Goal: Task Accomplishment & Management: Complete application form

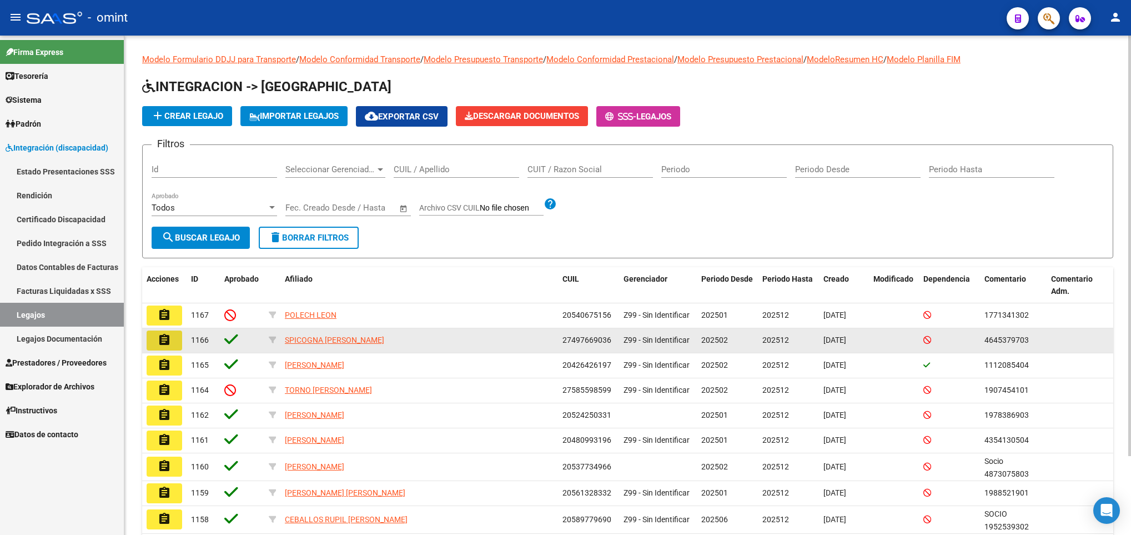
click at [175, 340] on button "assignment" at bounding box center [165, 340] width 36 height 20
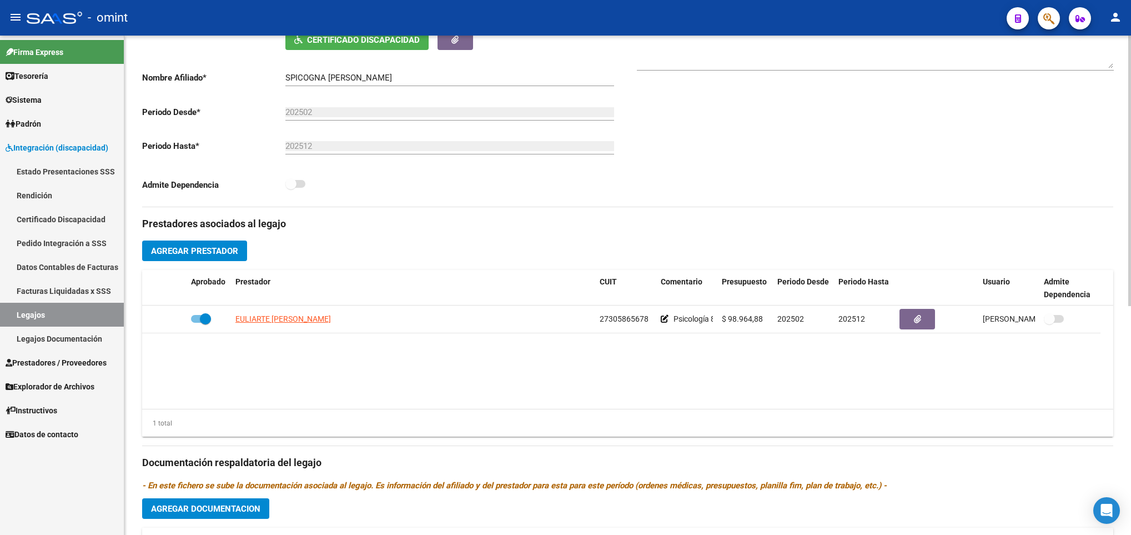
scroll to position [250, 0]
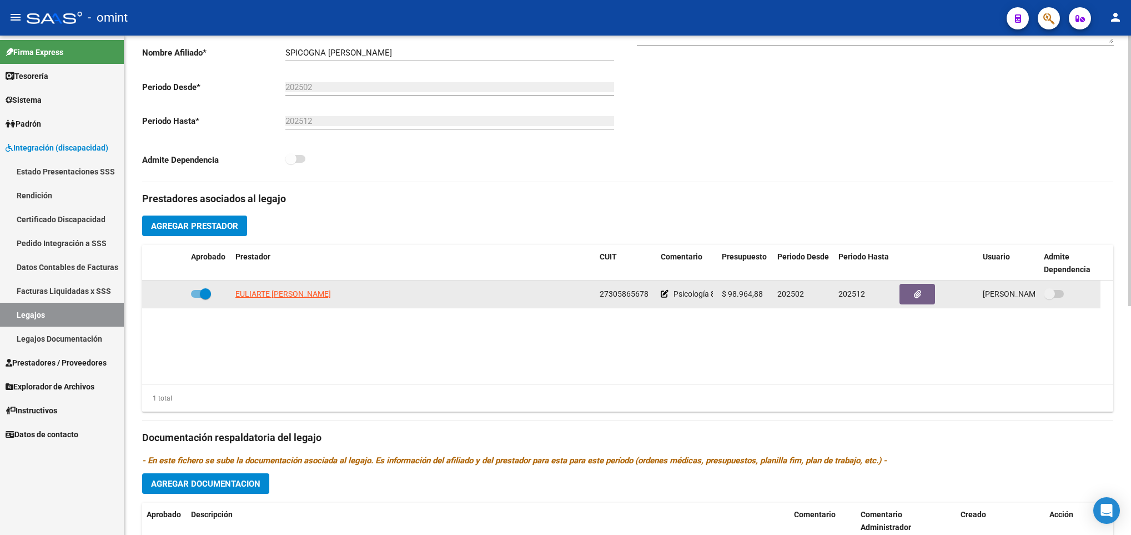
click at [200, 299] on span at bounding box center [205, 293] width 11 height 11
click at [196, 298] on input "checkbox" at bounding box center [196, 298] width 1 height 1
click at [200, 298] on span at bounding box center [196, 293] width 11 height 11
click at [196, 298] on input "checkbox" at bounding box center [196, 298] width 1 height 1
checkbox input "true"
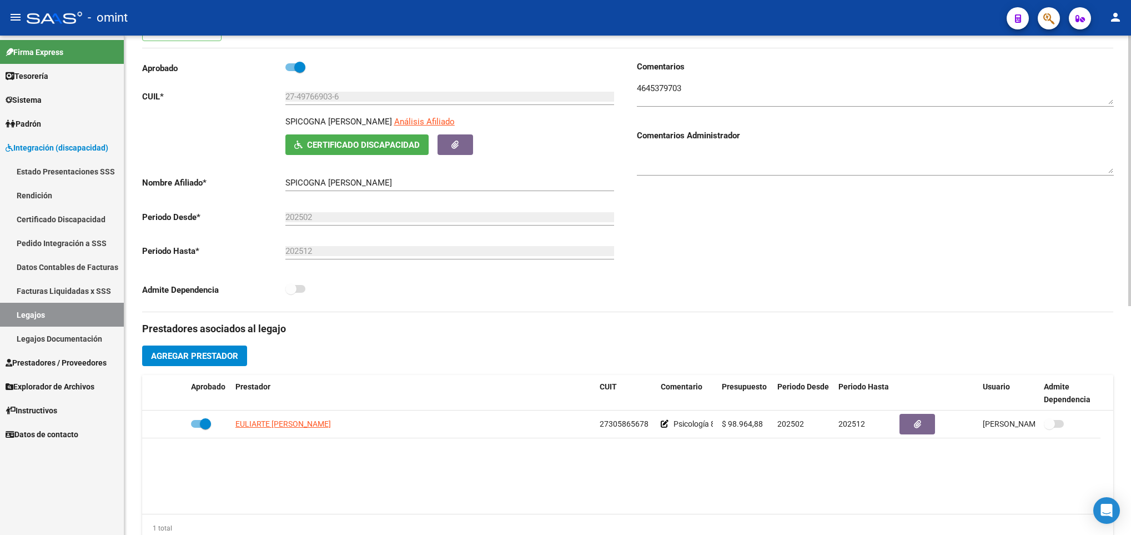
scroll to position [83, 0]
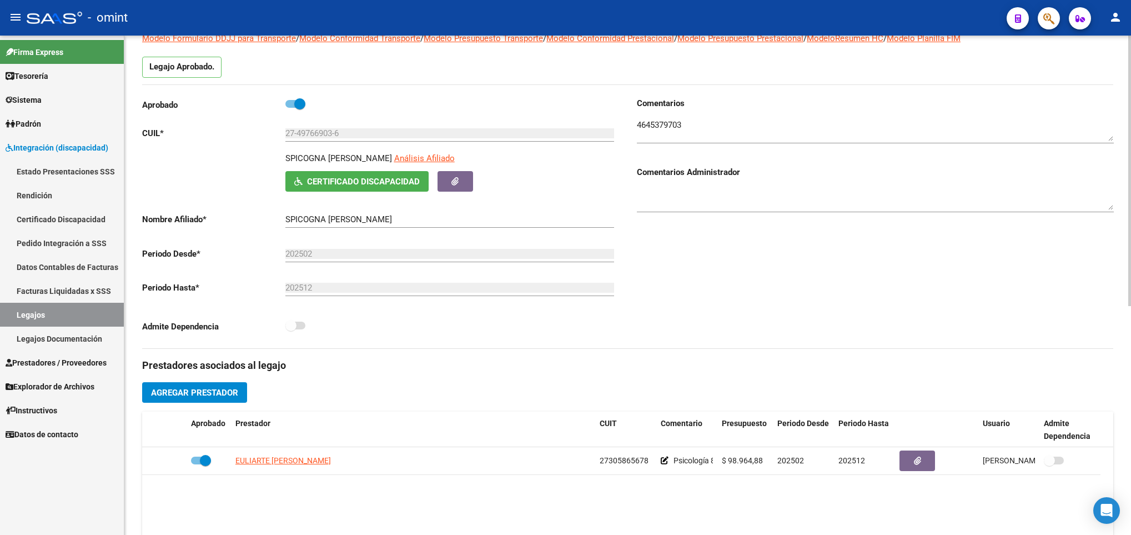
click at [295, 109] on span at bounding box center [299, 103] width 11 height 11
click at [291, 108] on input "checkbox" at bounding box center [290, 108] width 1 height 1
checkbox input "false"
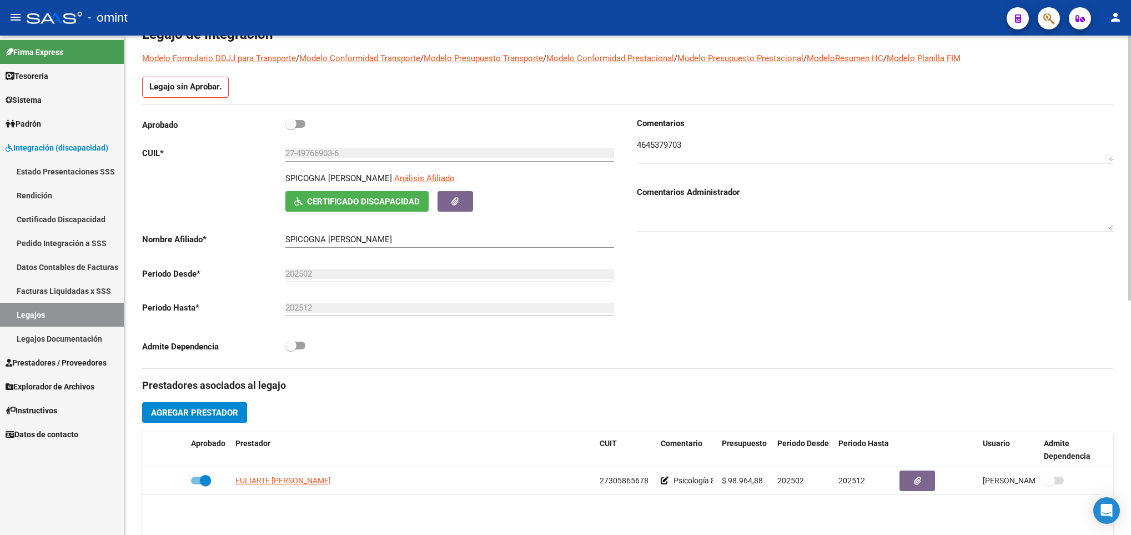
scroll to position [103, 0]
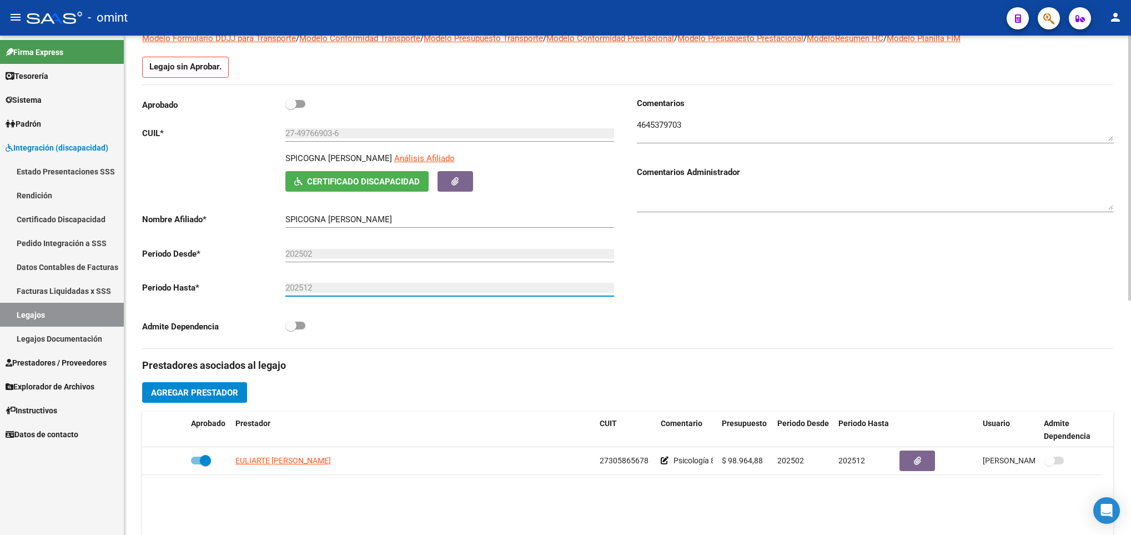
click at [328, 285] on input "202512" at bounding box center [449, 288] width 329 height 10
drag, startPoint x: 328, startPoint y: 285, endPoint x: 340, endPoint y: 329, distance: 44.8
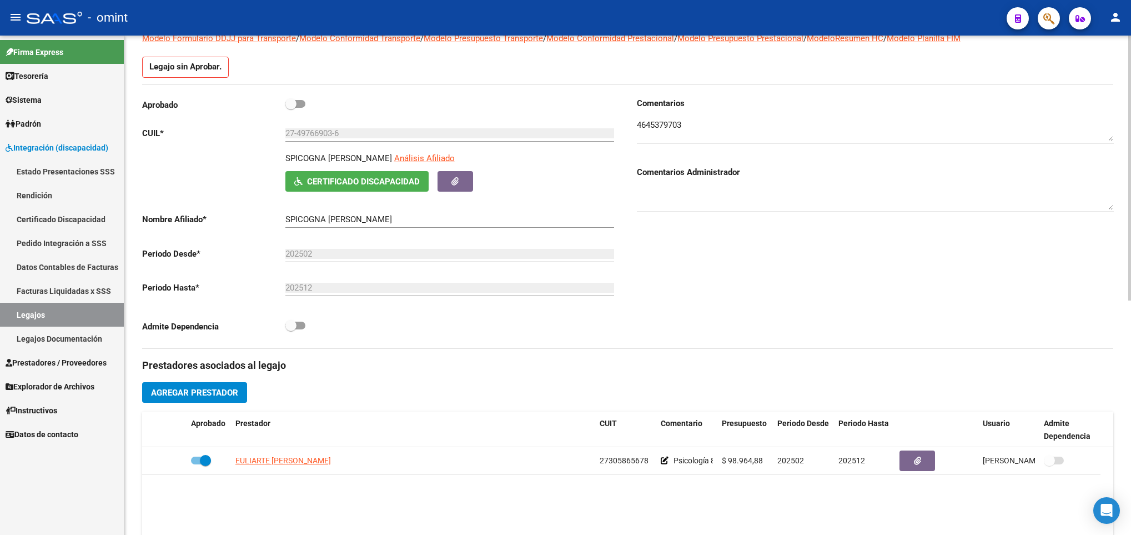
click at [340, 329] on div "Admite Dependencia" at bounding box center [380, 329] width 477 height 21
click at [455, 177] on icon "button" at bounding box center [454, 181] width 7 height 8
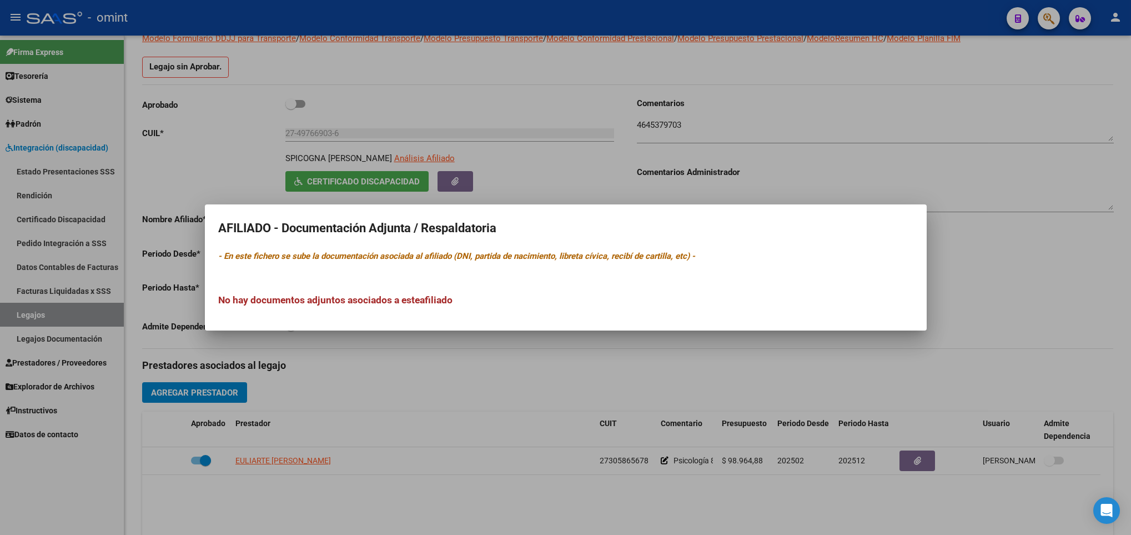
click at [545, 159] on div at bounding box center [565, 267] width 1131 height 535
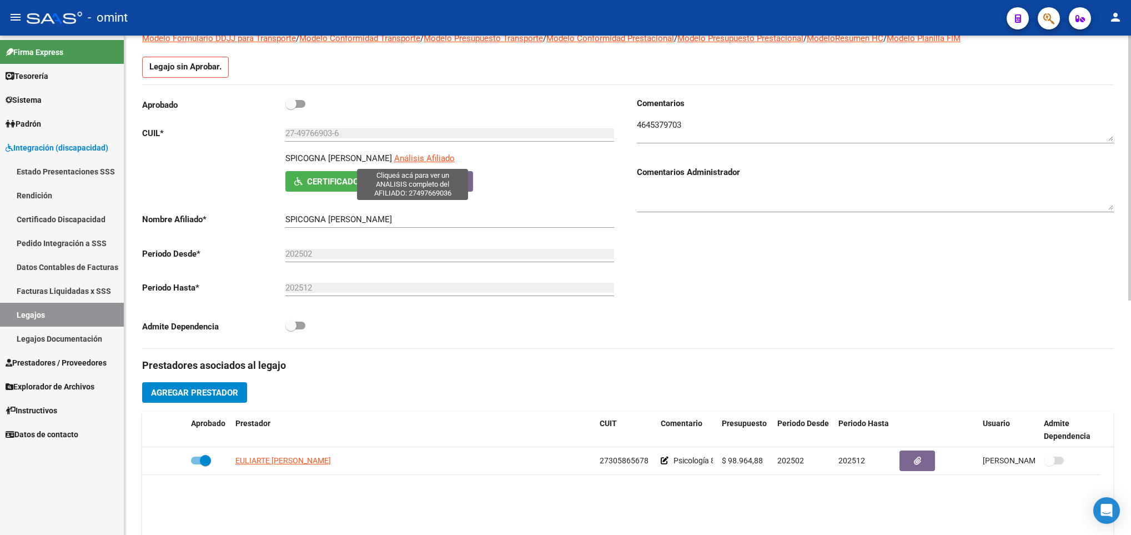
click at [420, 157] on span "Análisis Afiliado" at bounding box center [424, 158] width 61 height 10
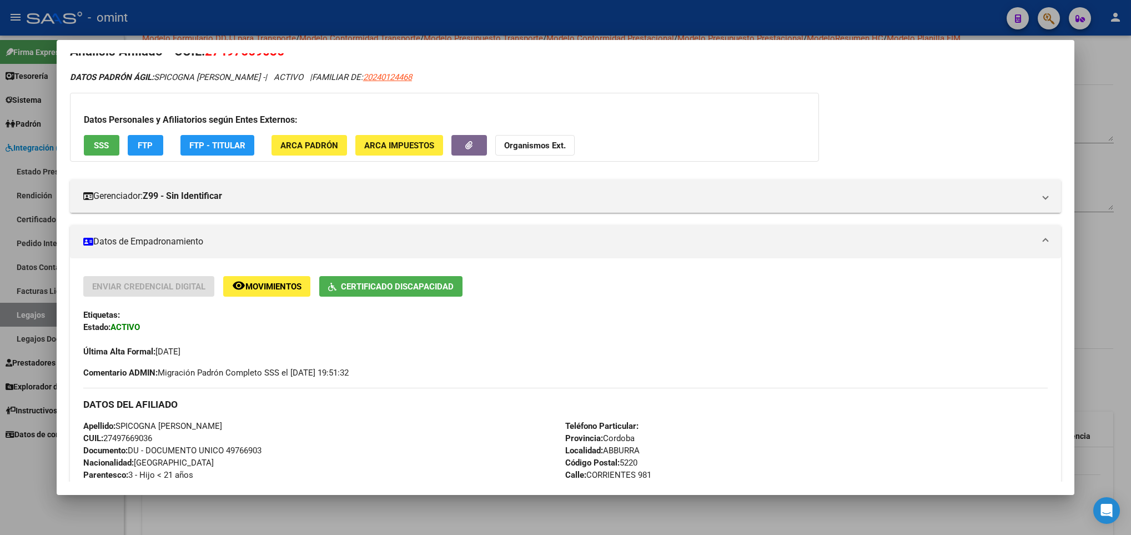
scroll to position [0, 0]
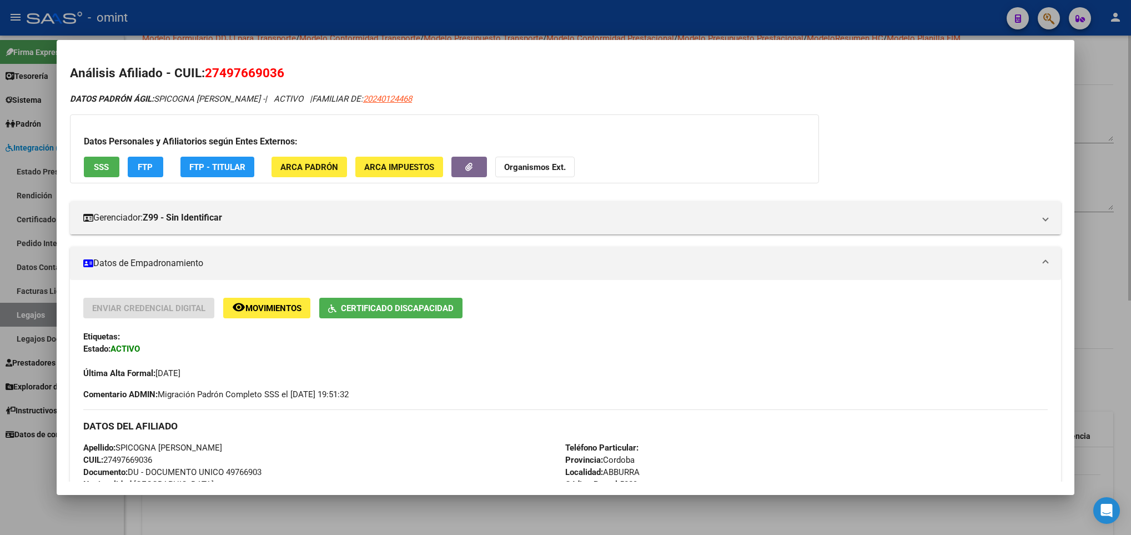
click at [1090, 119] on div at bounding box center [565, 267] width 1131 height 535
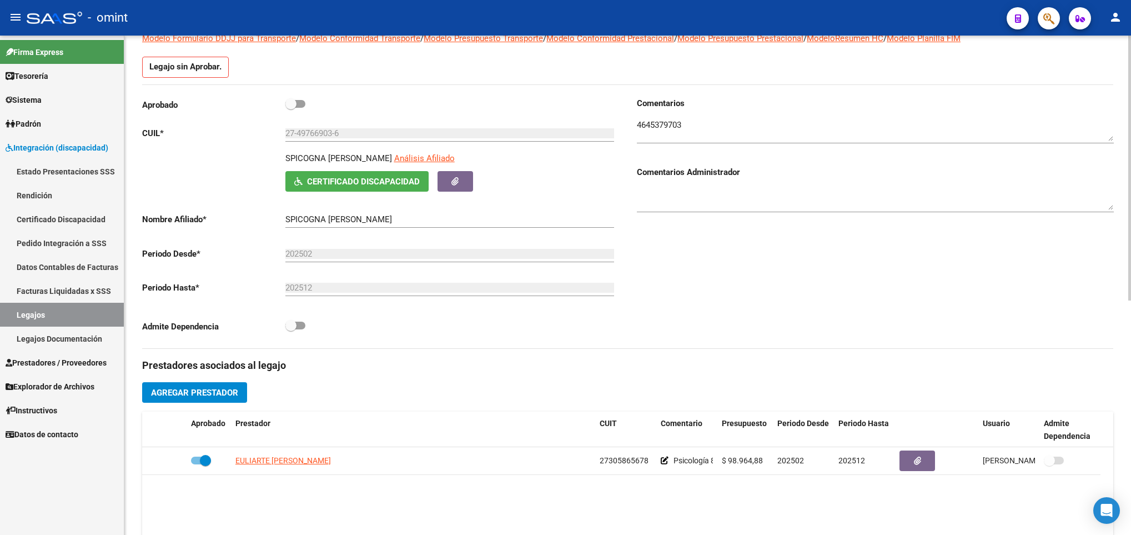
click at [295, 259] on input "202502" at bounding box center [449, 254] width 329 height 10
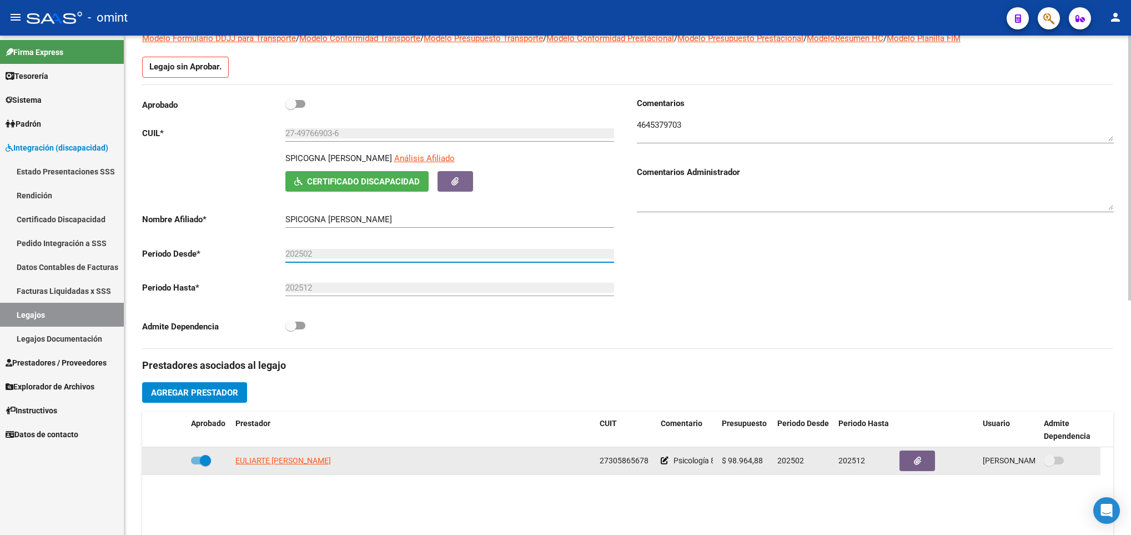
click at [202, 461] on span at bounding box center [205, 460] width 11 height 11
click at [196, 464] on input "checkbox" at bounding box center [196, 464] width 1 height 1
checkbox input "false"
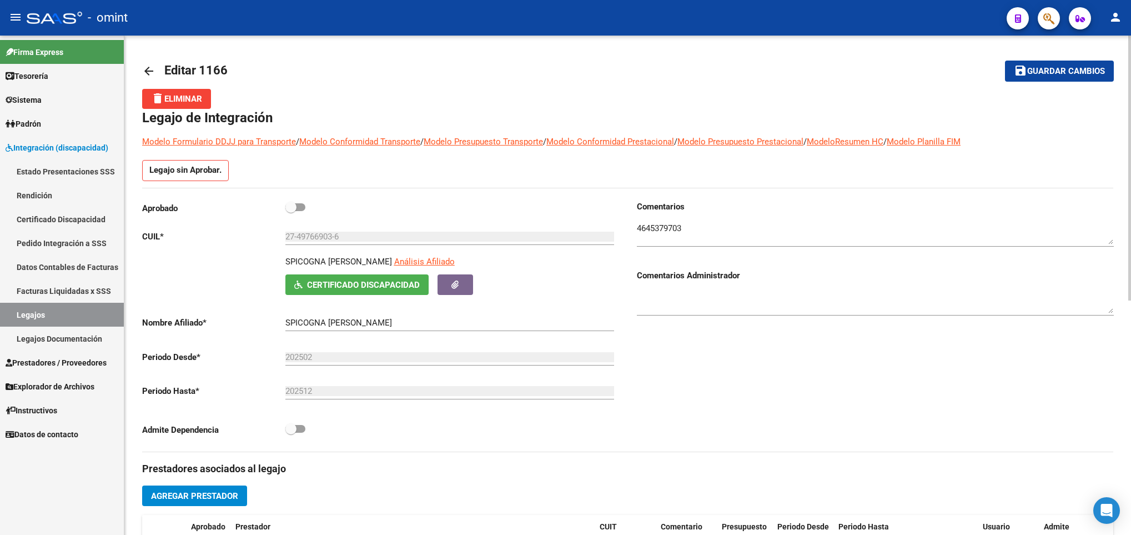
click at [147, 74] on mat-icon "arrow_back" at bounding box center [148, 70] width 13 height 13
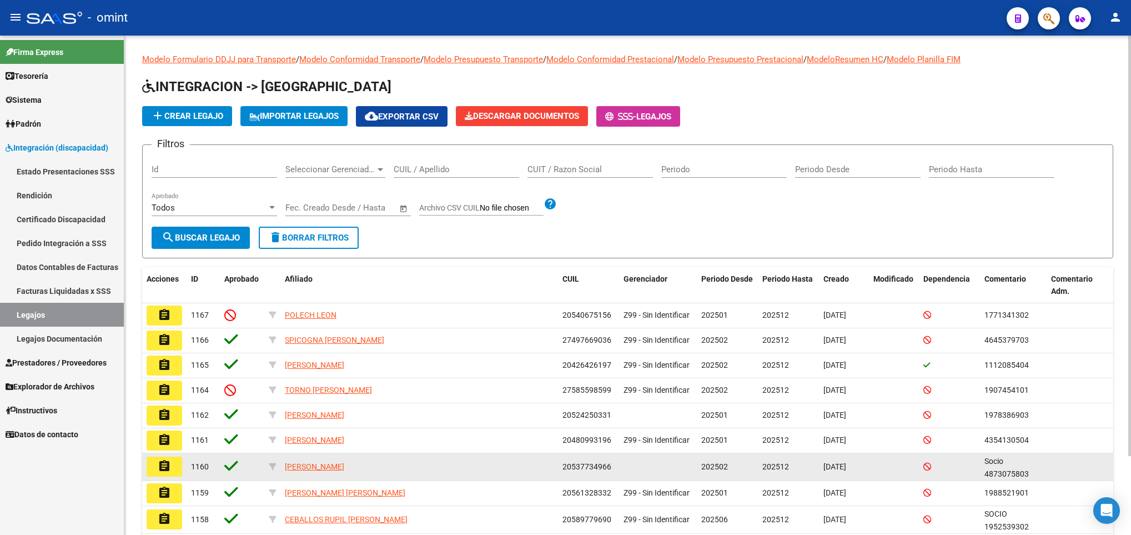
scroll to position [94, 0]
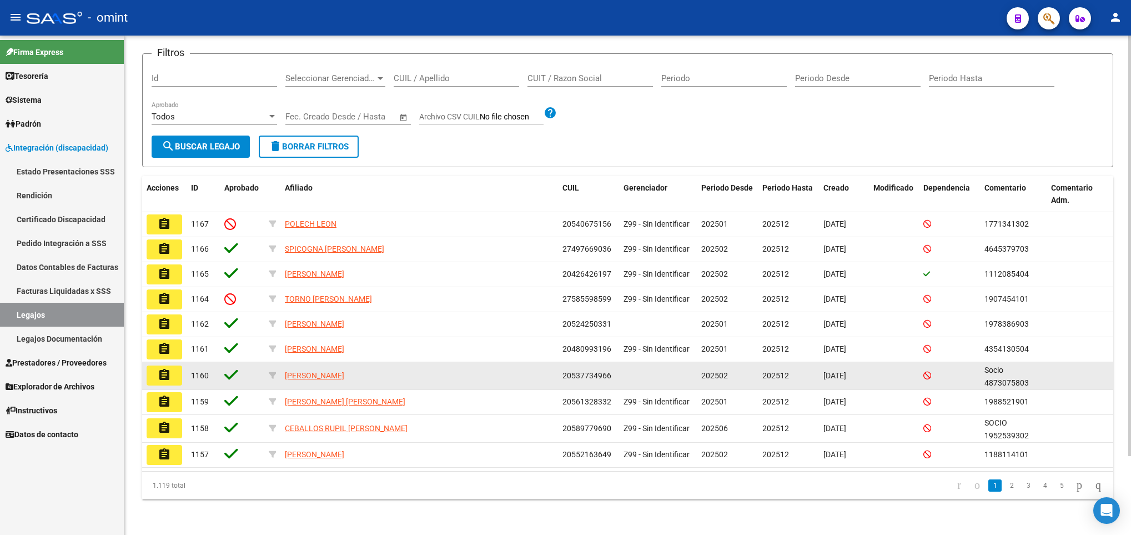
click at [168, 376] on mat-icon "assignment" at bounding box center [164, 374] width 13 height 13
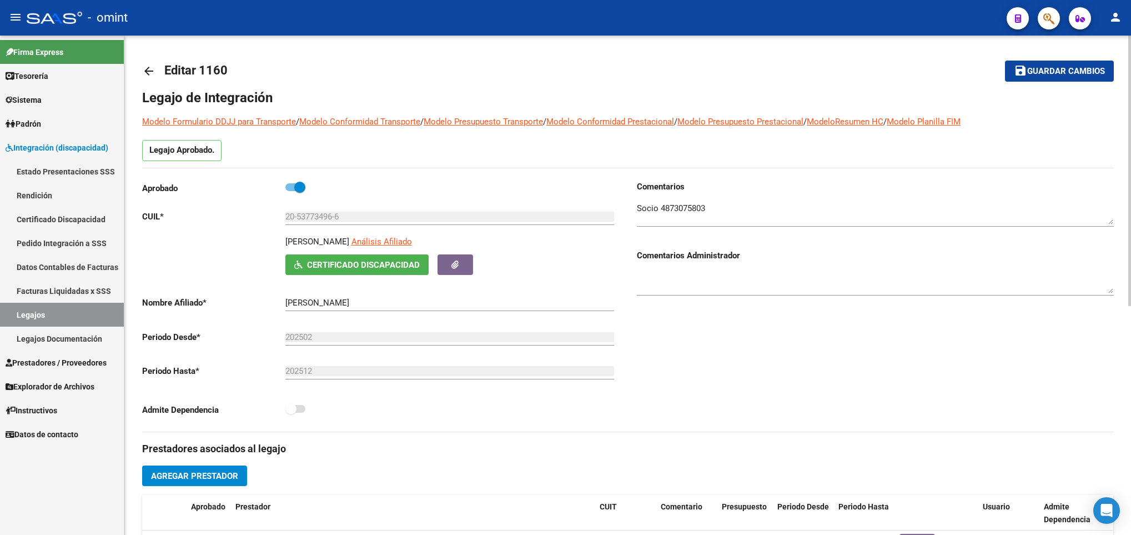
click at [143, 72] on mat-icon "arrow_back" at bounding box center [148, 70] width 13 height 13
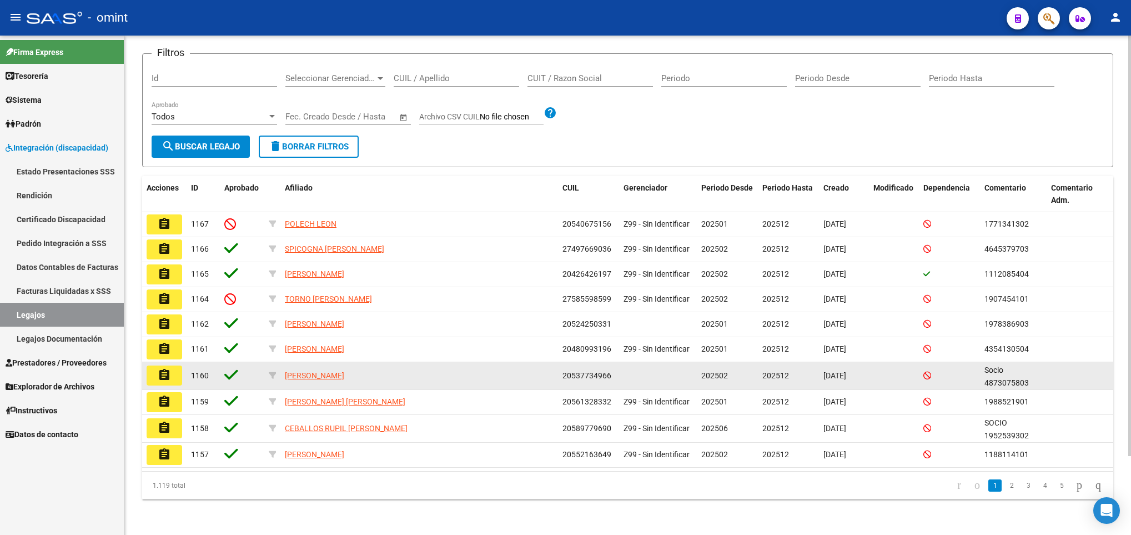
scroll to position [94, 0]
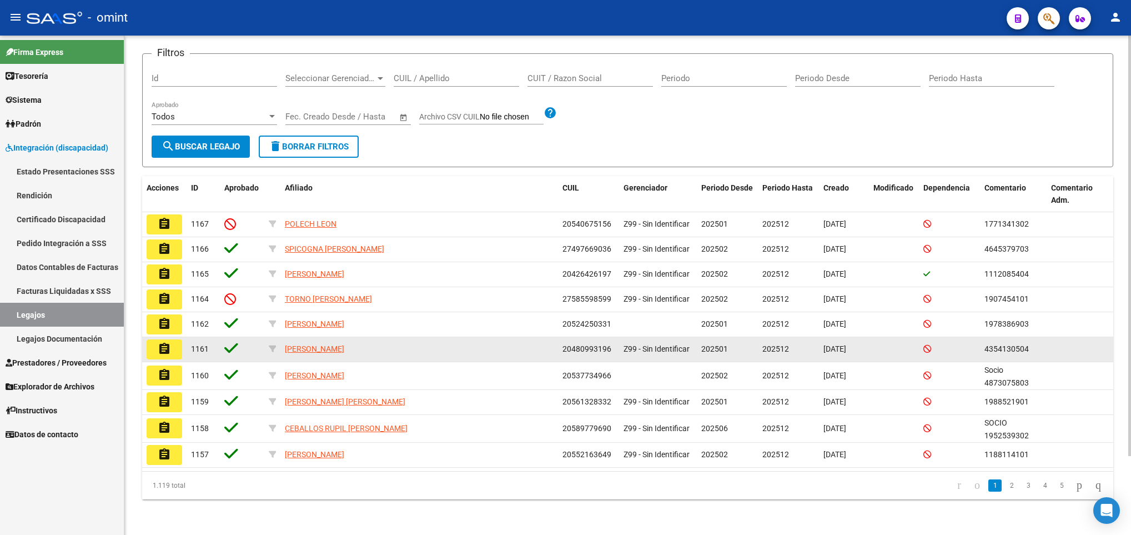
click at [172, 345] on button "assignment" at bounding box center [165, 349] width 36 height 20
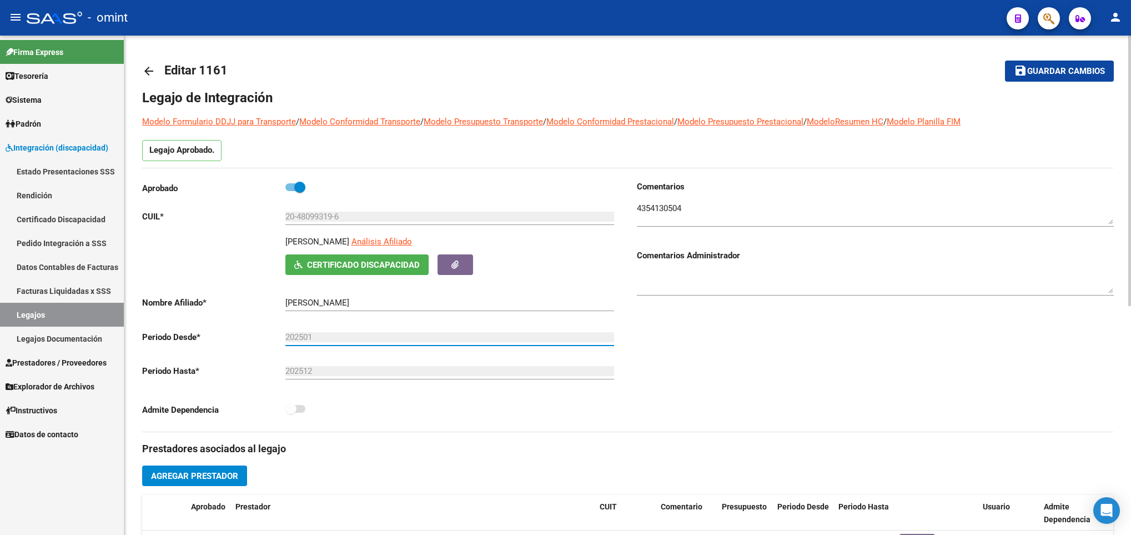
click at [317, 335] on input "202501" at bounding box center [449, 337] width 329 height 10
click at [80, 356] on span "Prestadores / Proveedores" at bounding box center [56, 362] width 101 height 12
